Goal: Task Accomplishment & Management: Complete application form

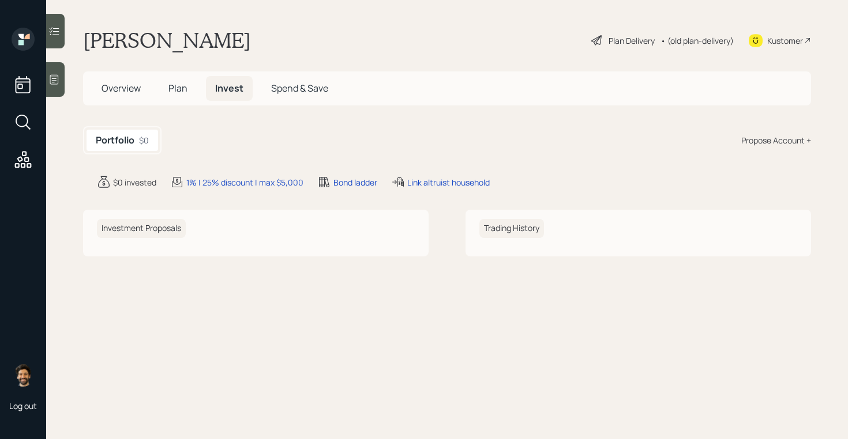
click at [177, 89] on span "Plan" at bounding box center [177, 88] width 19 height 13
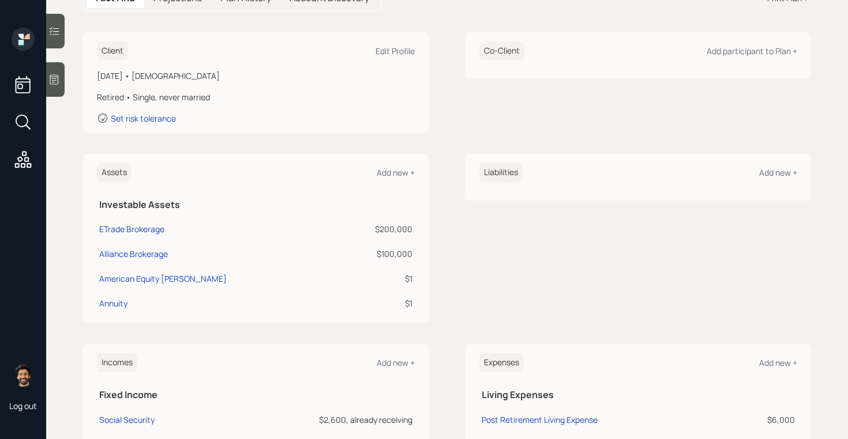
scroll to position [129, 0]
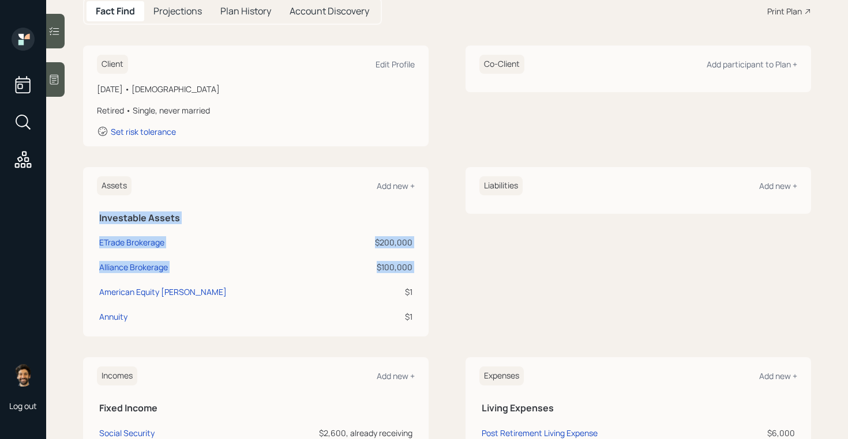
drag, startPoint x: 415, startPoint y: 292, endPoint x: 281, endPoint y: 285, distance: 134.0
click at [281, 285] on div "Assets Add new + Investable Assets ETrade Brokerage $200,000 Alliance Brokerage…" at bounding box center [255, 252] width 345 height 170
click at [363, 293] on div "$1" at bounding box center [376, 292] width 72 height 12
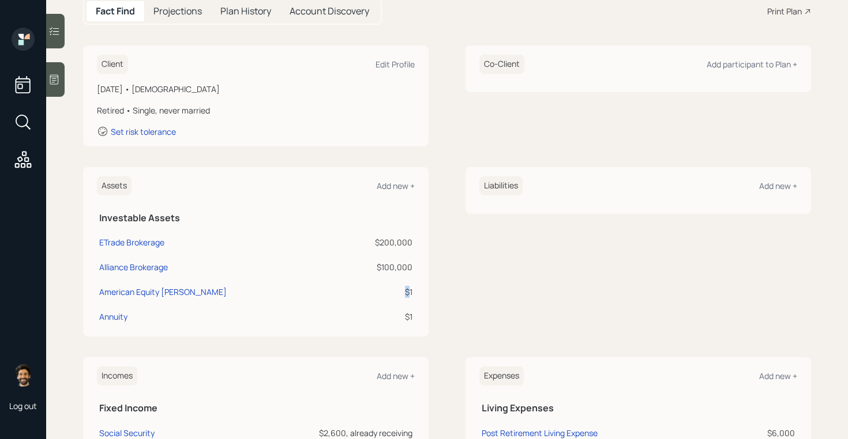
click at [363, 293] on div "$1" at bounding box center [376, 292] width 72 height 12
click at [415, 289] on td "$1" at bounding box center [376, 290] width 77 height 25
drag, startPoint x: 413, startPoint y: 265, endPoint x: 98, endPoint y: 262, distance: 314.8
click at [98, 262] on tr "Alliance Brokerage $100,000" at bounding box center [256, 265] width 318 height 25
click at [213, 236] on div "ETrade Brokerage" at bounding box center [217, 242] width 236 height 12
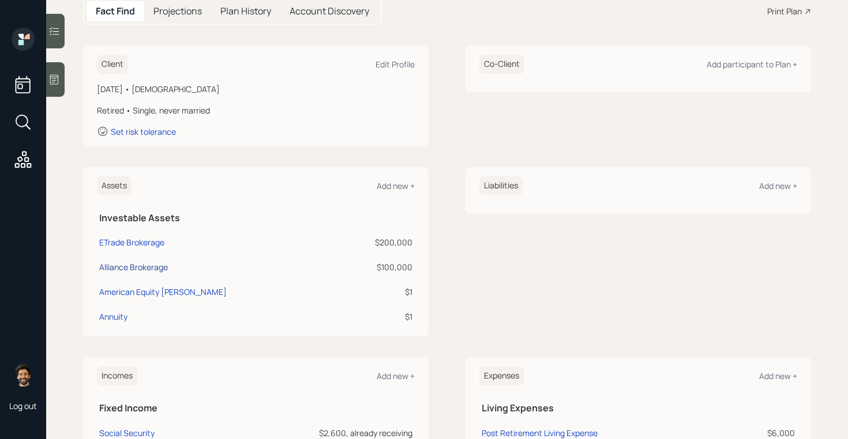
click at [129, 265] on div "Alliance Brokerage" at bounding box center [133, 267] width 69 height 12
select select "taxable"
select select "balanced"
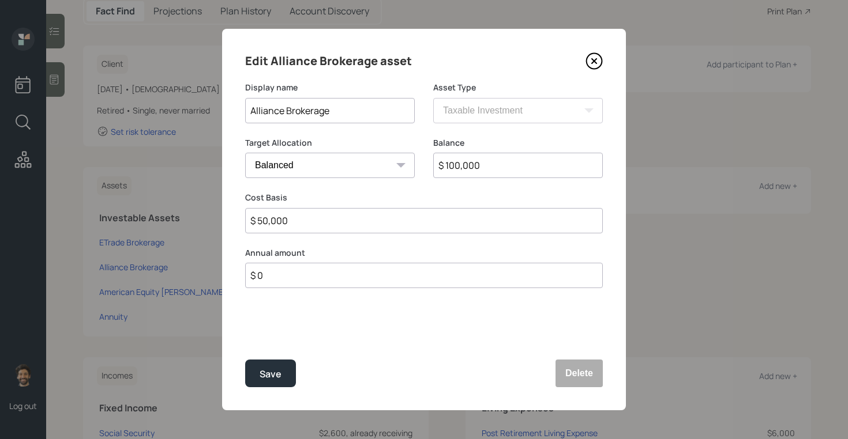
click at [333, 116] on input "Alliance Brokerage" at bounding box center [330, 110] width 170 height 25
click at [304, 116] on input "Alliance Brokerage" at bounding box center [330, 110] width 170 height 25
type input "Alliance IRA"
click at [458, 161] on input "$ 100,000" at bounding box center [518, 165] width 170 height 25
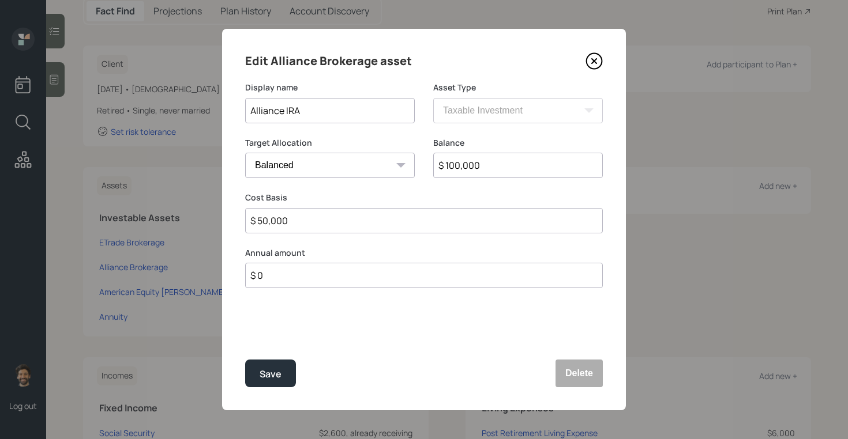
click at [458, 161] on input "$ 100,000" at bounding box center [518, 165] width 170 height 25
type input "$ 40,000"
click at [255, 381] on button "Save" at bounding box center [270, 374] width 51 height 28
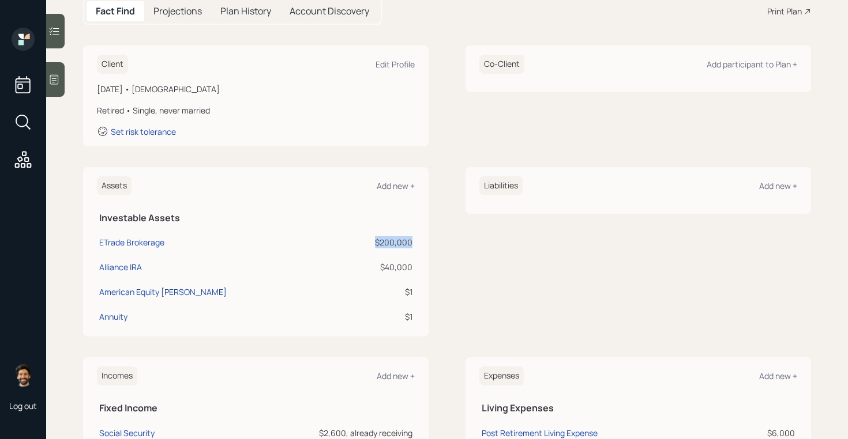
drag, startPoint x: 413, startPoint y: 242, endPoint x: 362, endPoint y: 242, distance: 51.3
click at [362, 242] on td "$200,000" at bounding box center [376, 240] width 77 height 25
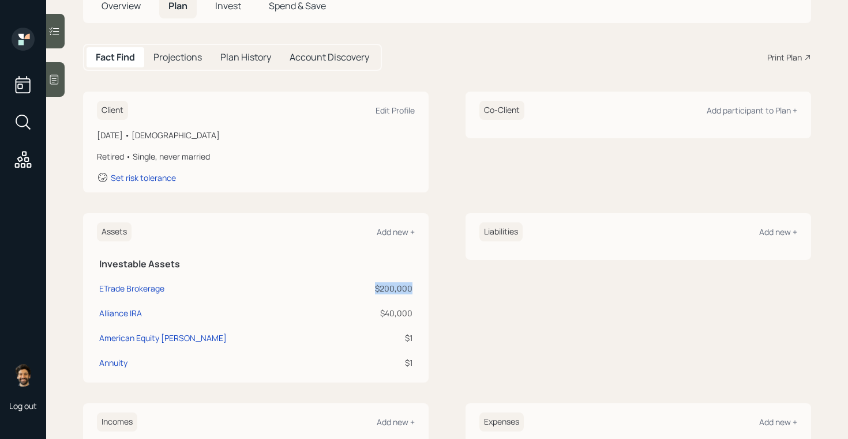
scroll to position [113, 0]
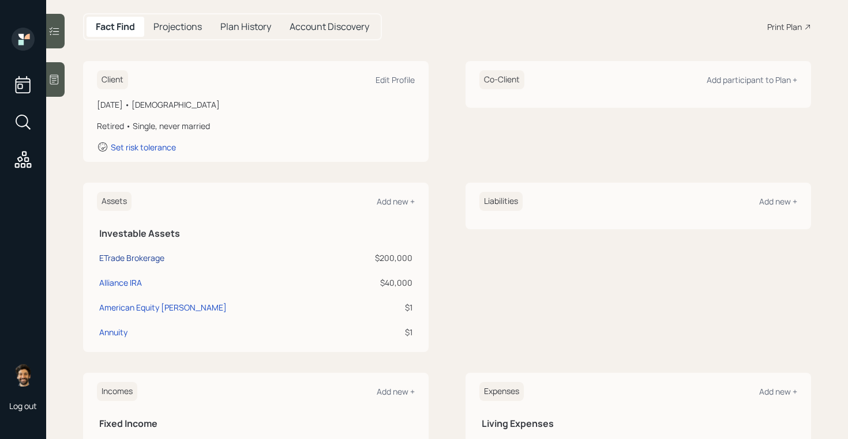
click at [137, 256] on div "ETrade Brokerage" at bounding box center [131, 258] width 65 height 12
select select "taxable"
select select "balanced"
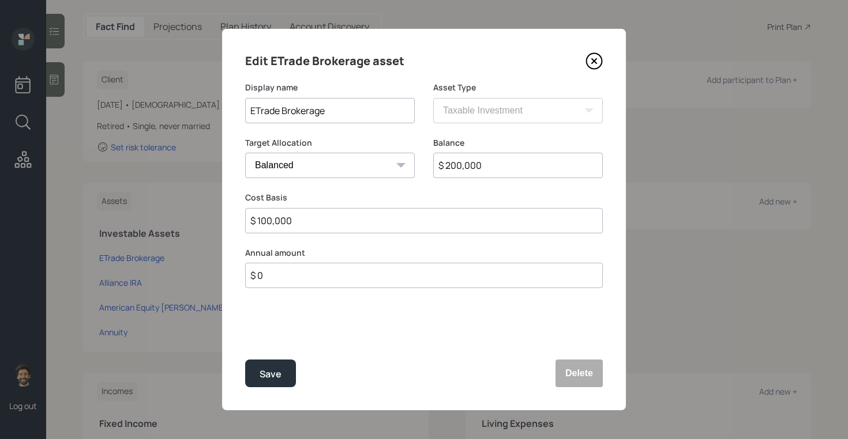
click at [454, 169] on input "$ 200,000" at bounding box center [518, 165] width 170 height 25
type input "$ 250,000"
click at [273, 378] on div "Save" at bounding box center [270, 375] width 22 height 16
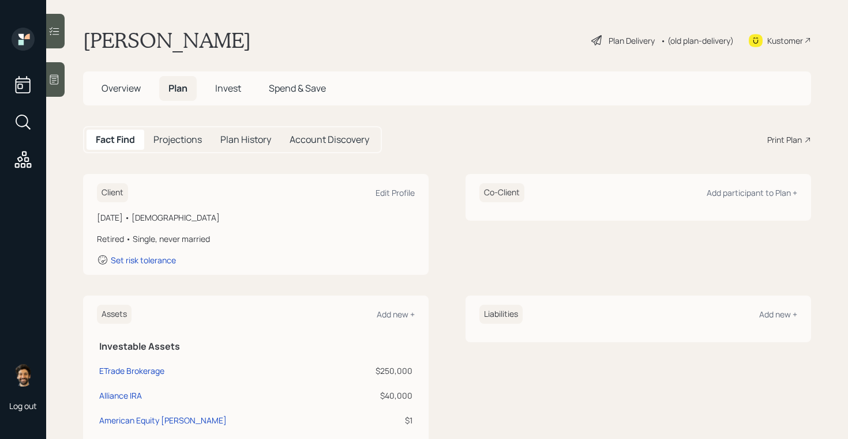
click at [762, 35] on icon at bounding box center [755, 40] width 14 height 14
